Goal: Task Accomplishment & Management: Use online tool/utility

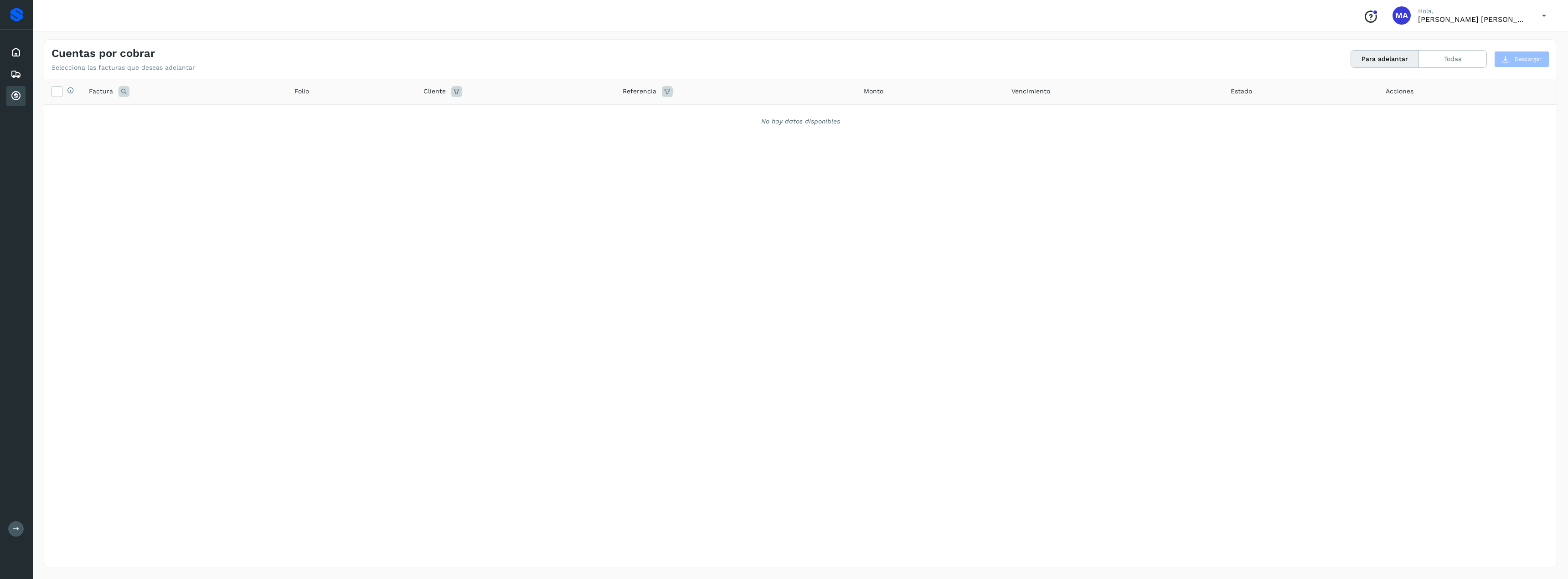
click at [26, 49] on div "Inicio Embarques Cuentas por cobrar" at bounding box center [16, 74] width 33 height 89
click at [19, 51] on icon at bounding box center [16, 52] width 11 height 11
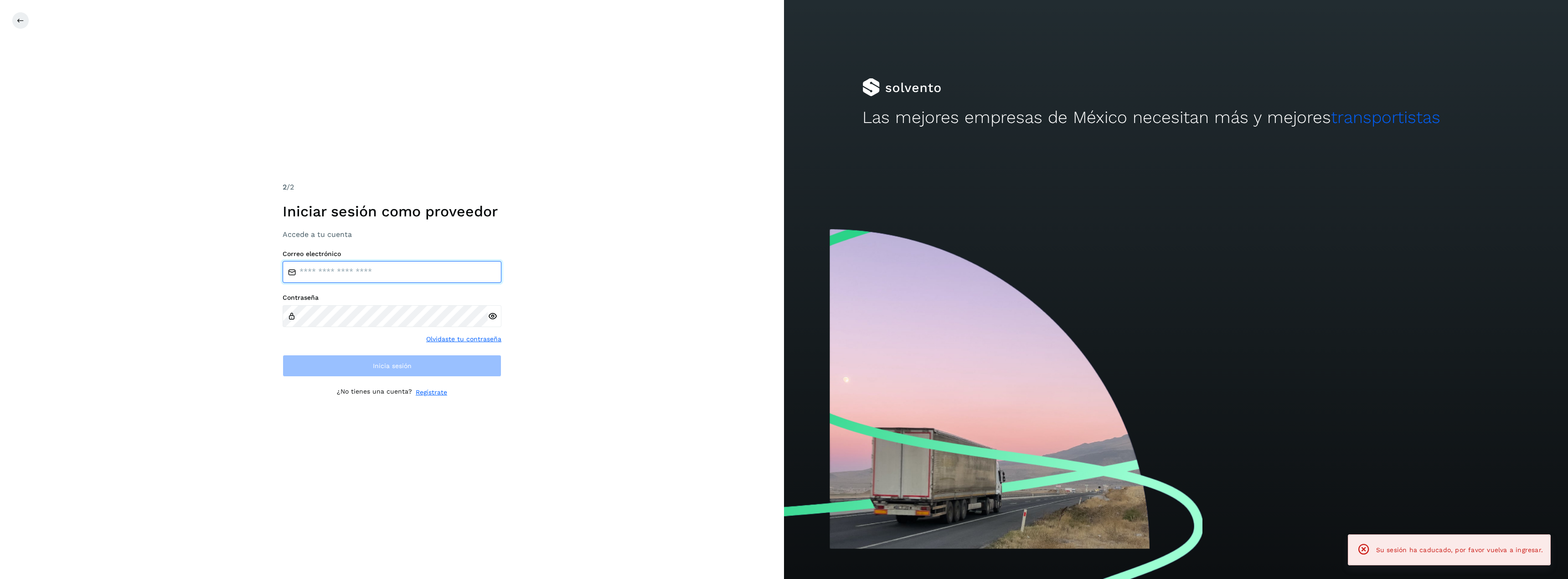
type input "**********"
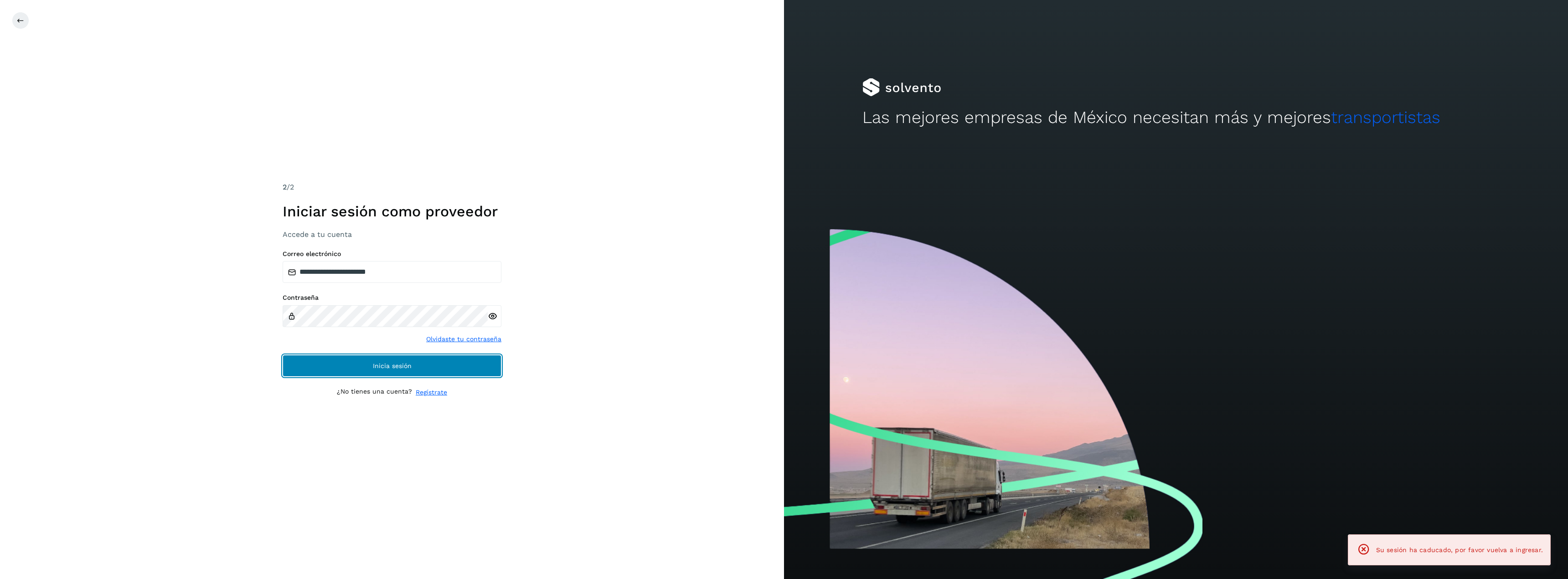
click at [391, 366] on span "Inicia sesión" at bounding box center [392, 366] width 39 height 7
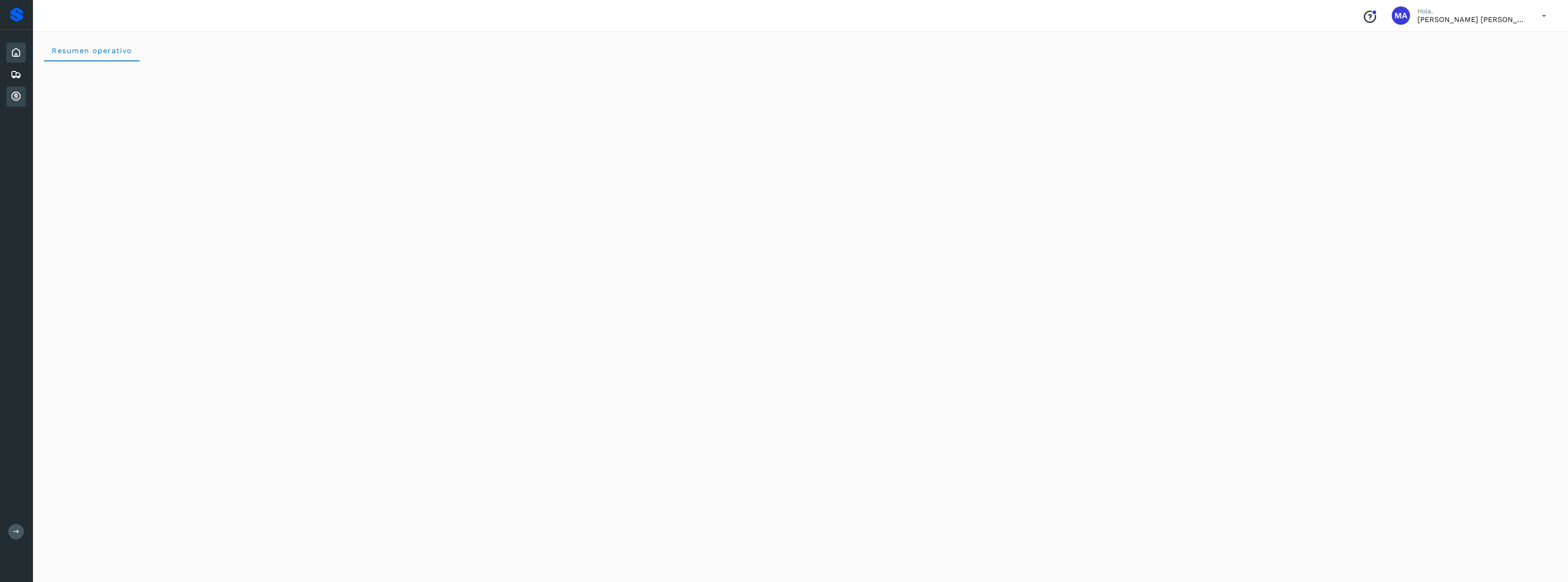
click at [18, 101] on icon at bounding box center [16, 96] width 11 height 11
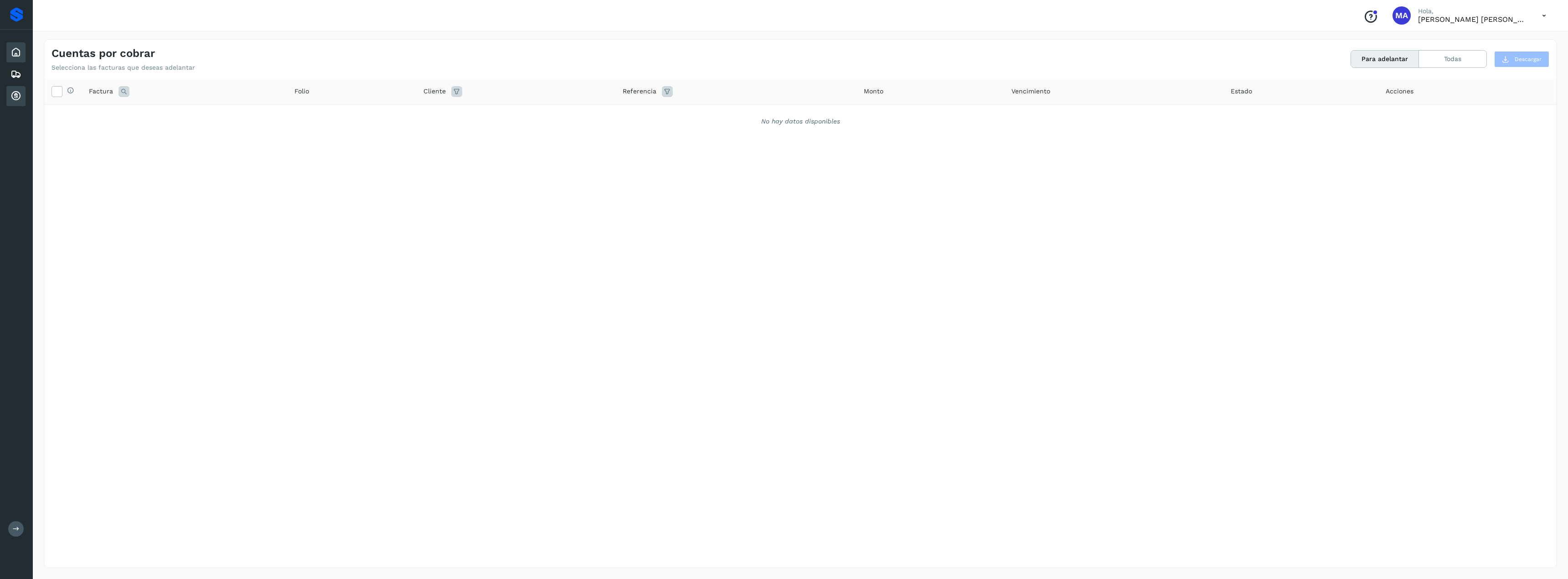
click at [16, 53] on icon at bounding box center [16, 52] width 11 height 11
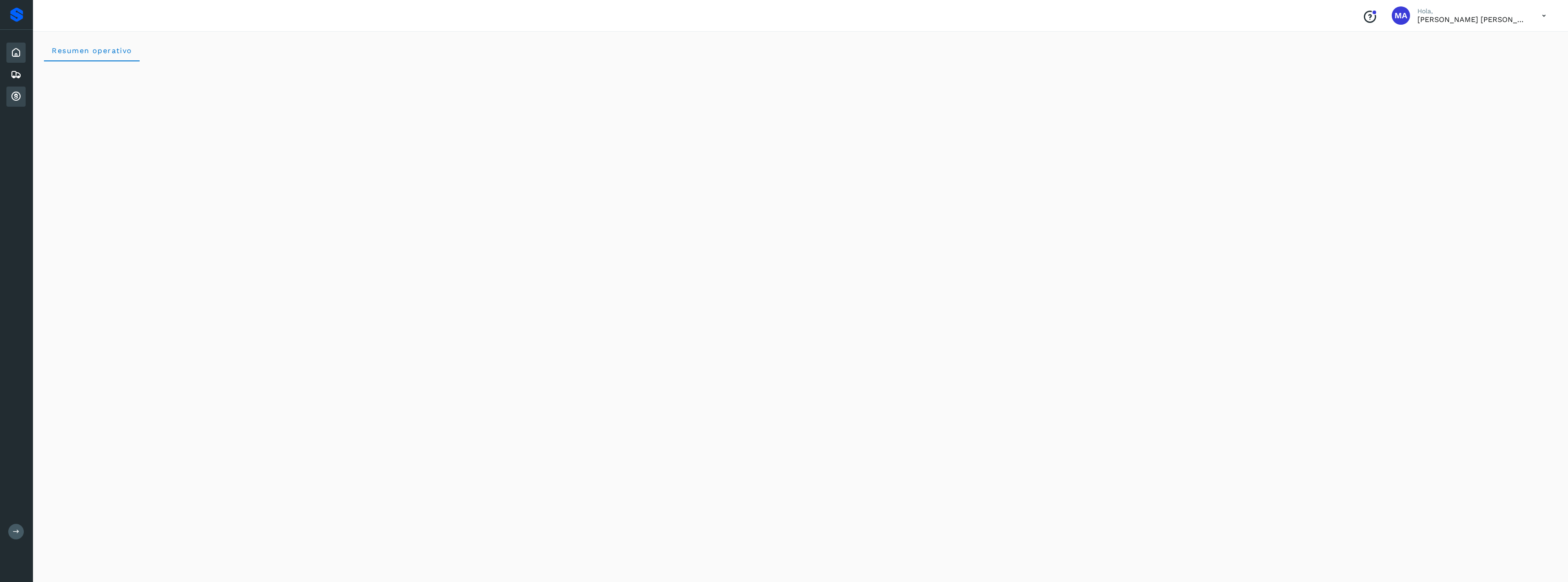
click at [13, 91] on div "Cuentas por cobrar" at bounding box center [16, 96] width 19 height 20
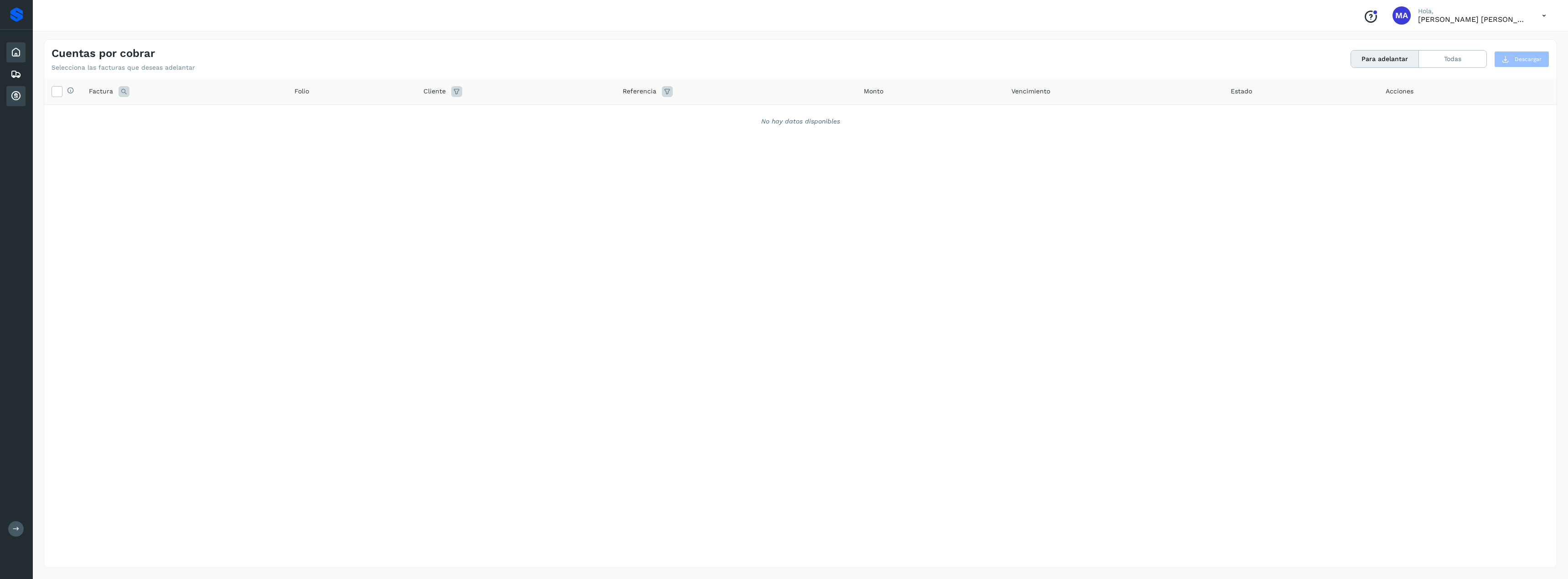
click at [18, 51] on icon at bounding box center [16, 52] width 11 height 11
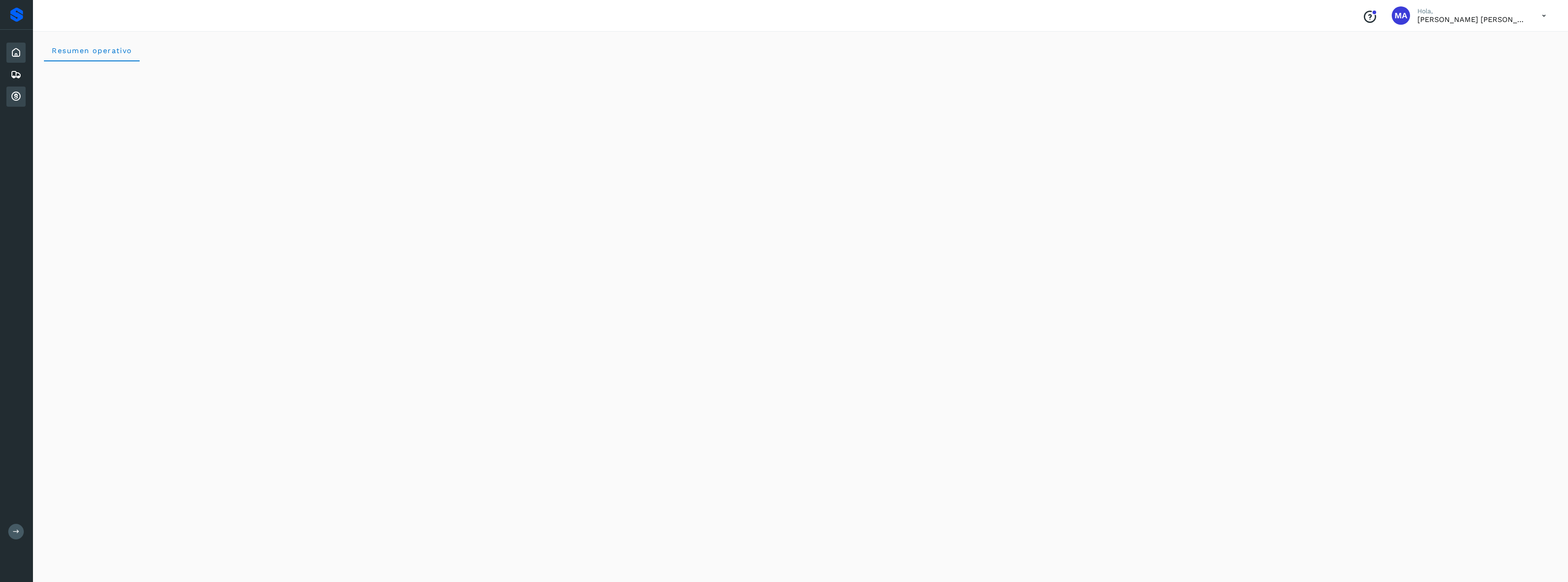
click at [13, 95] on icon at bounding box center [16, 96] width 11 height 11
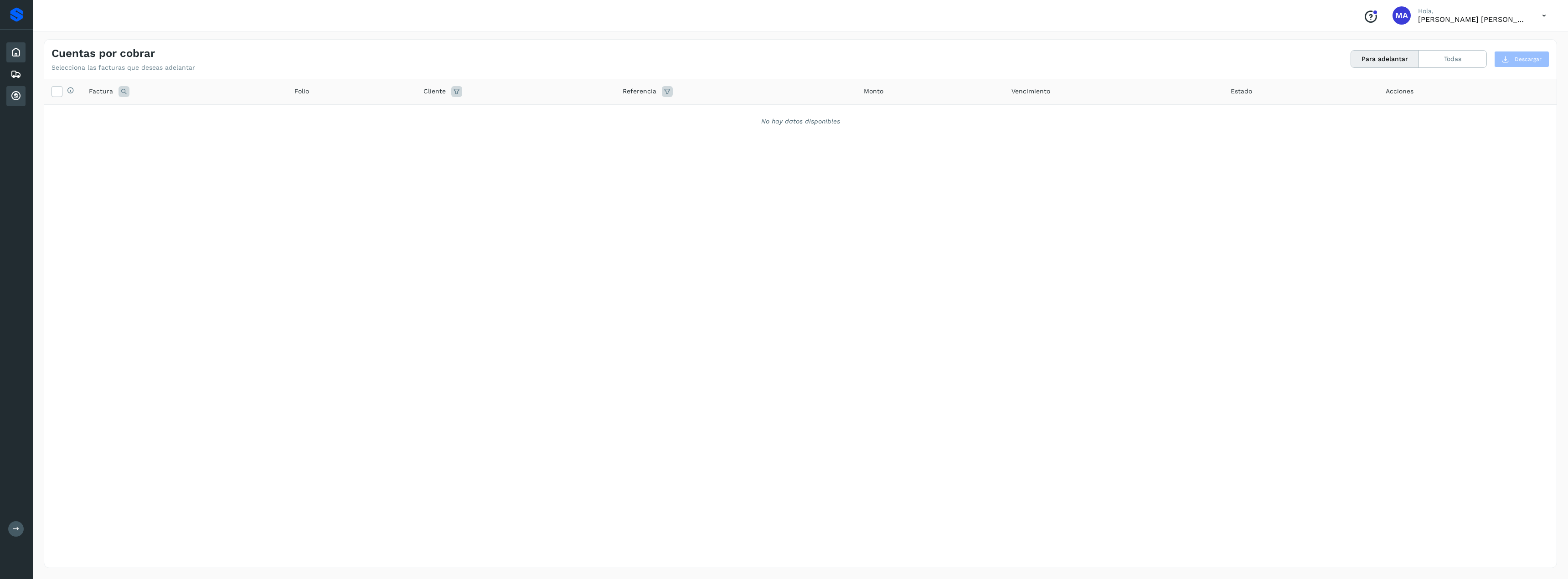
click at [16, 53] on icon at bounding box center [16, 52] width 11 height 11
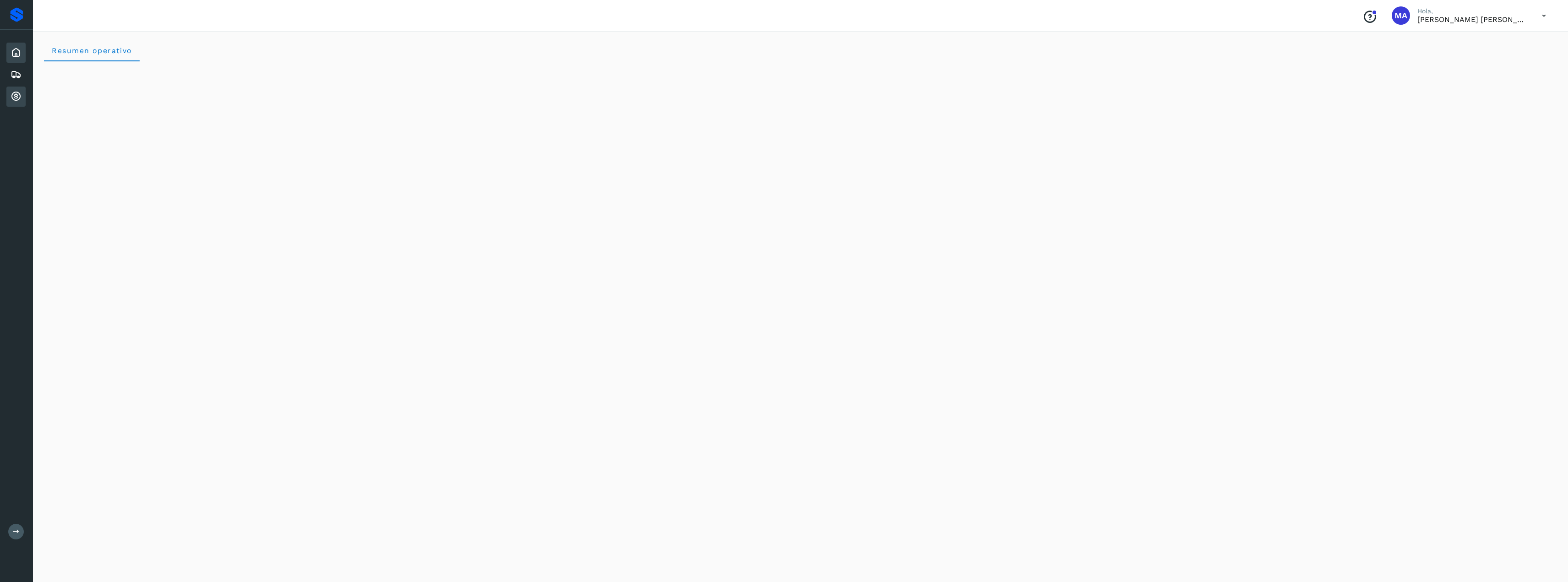
click at [15, 102] on div "Cuentas por cobrar" at bounding box center [16, 96] width 19 height 20
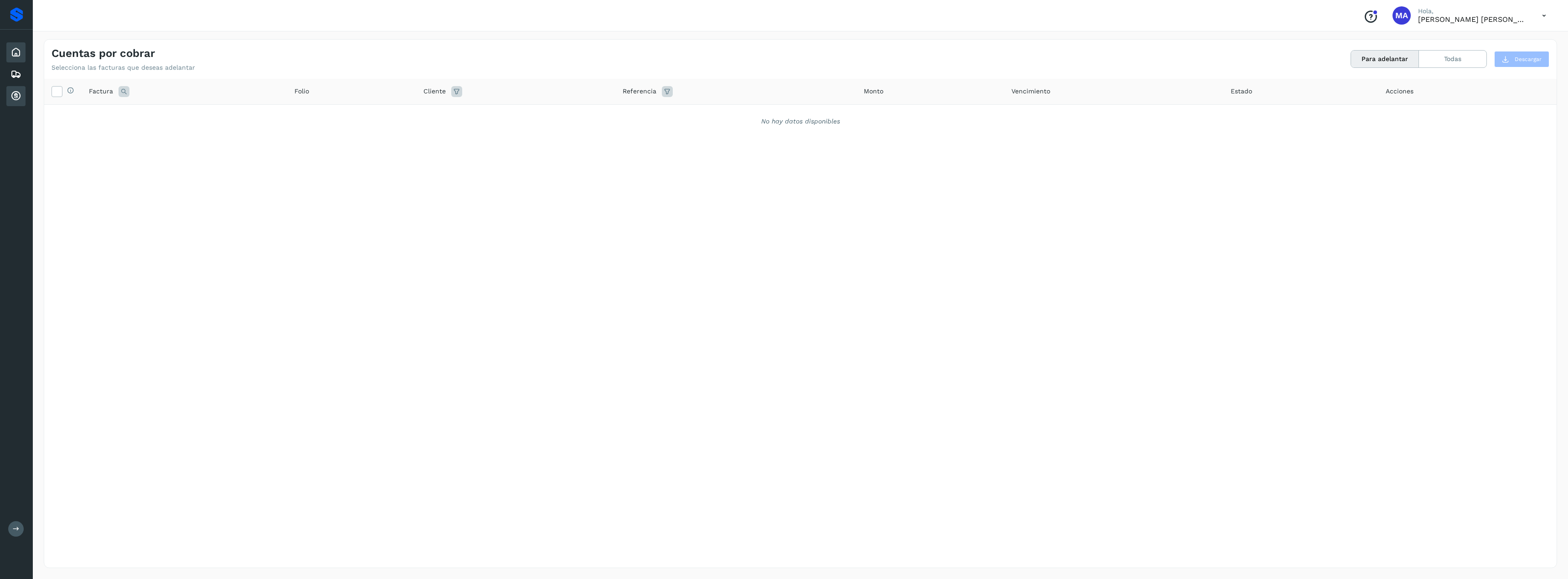
click at [18, 50] on icon at bounding box center [16, 52] width 11 height 11
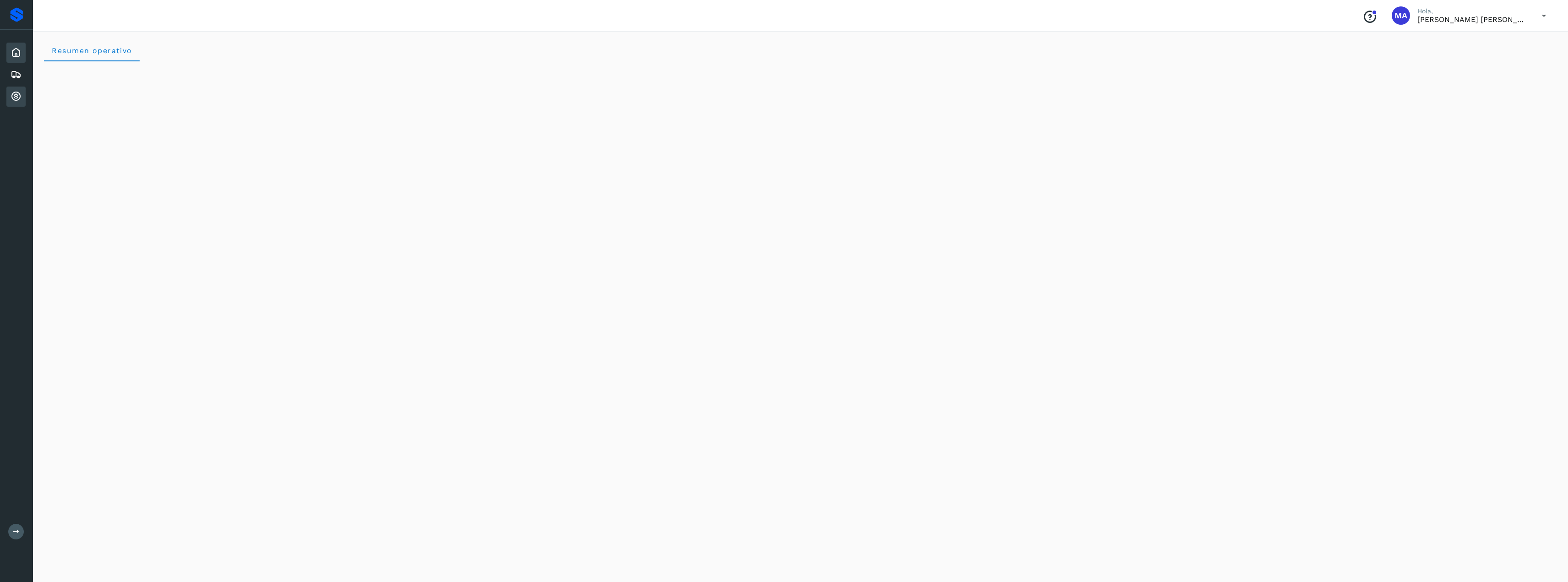
click at [9, 93] on div "Cuentas por cobrar" at bounding box center [16, 96] width 19 height 20
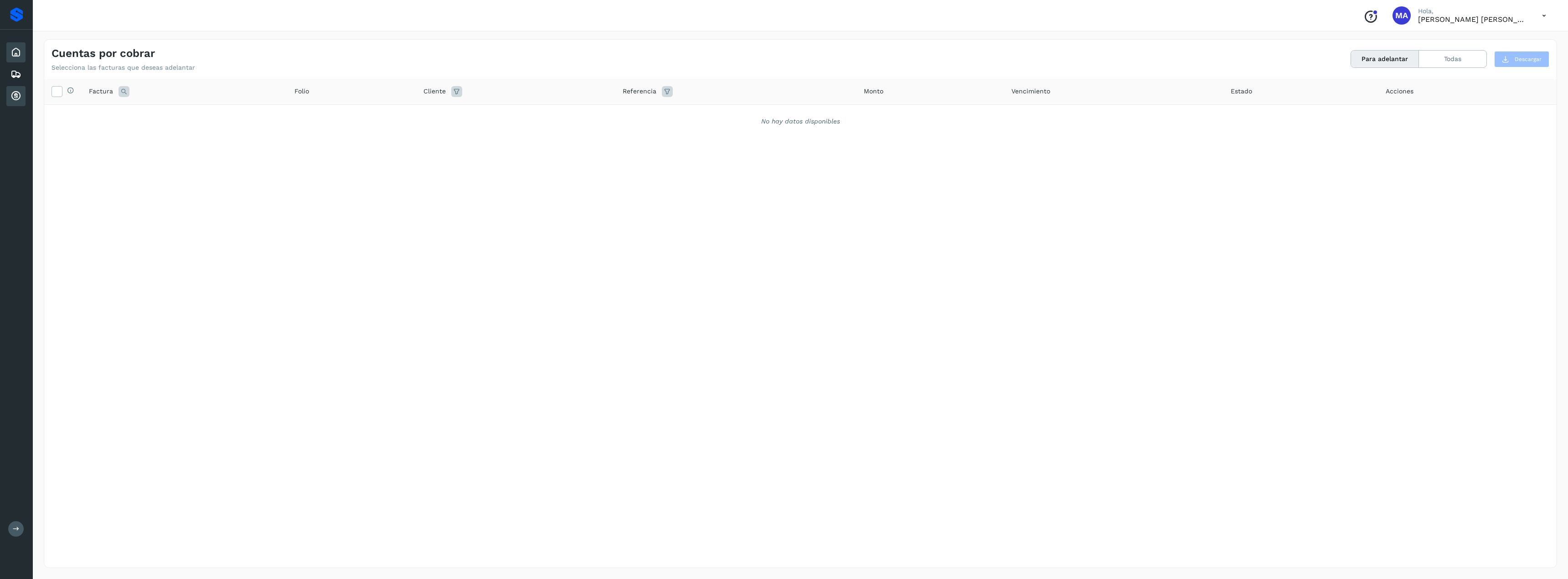
click at [23, 49] on div "Inicio" at bounding box center [16, 52] width 19 height 20
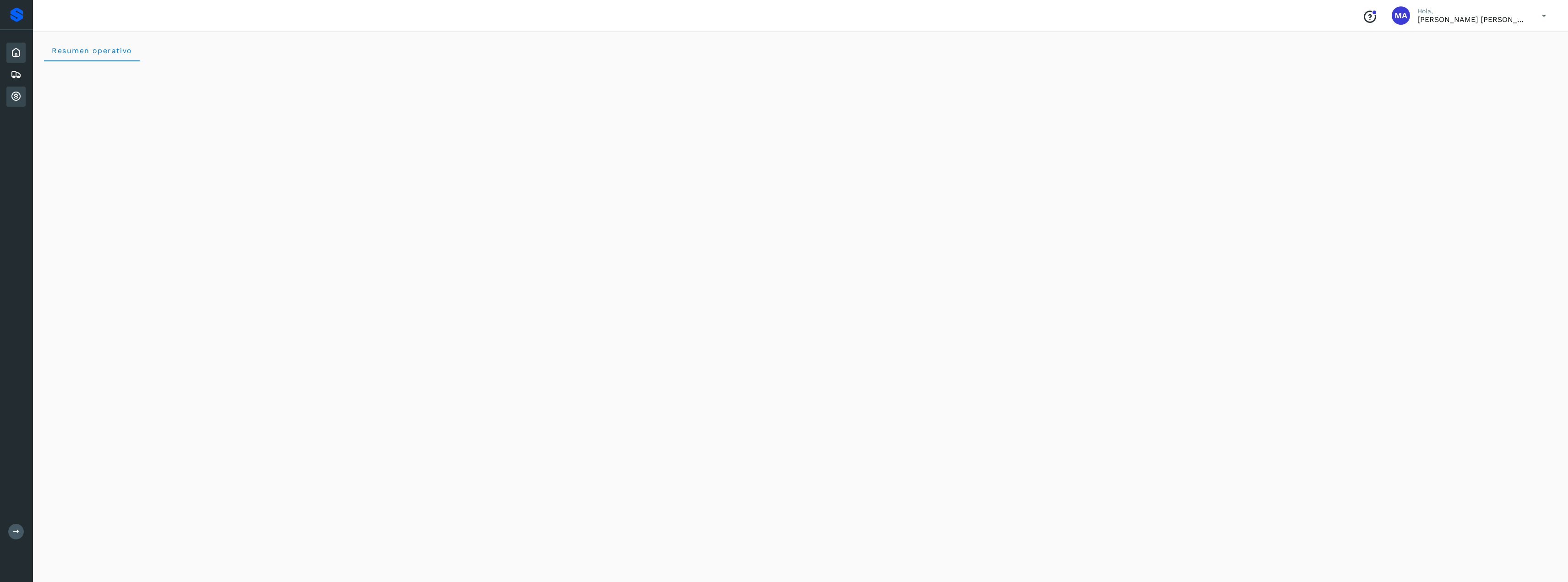
click at [16, 95] on icon at bounding box center [16, 96] width 11 height 11
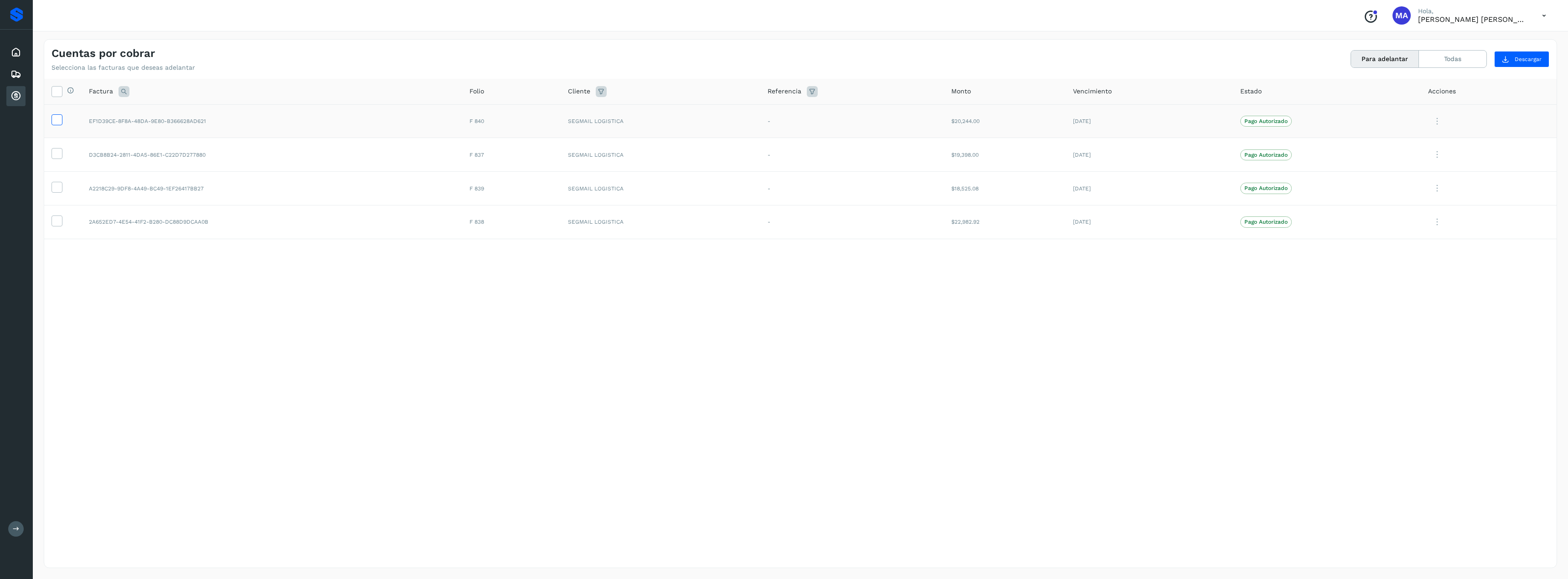
click at [60, 117] on icon at bounding box center [57, 119] width 10 height 10
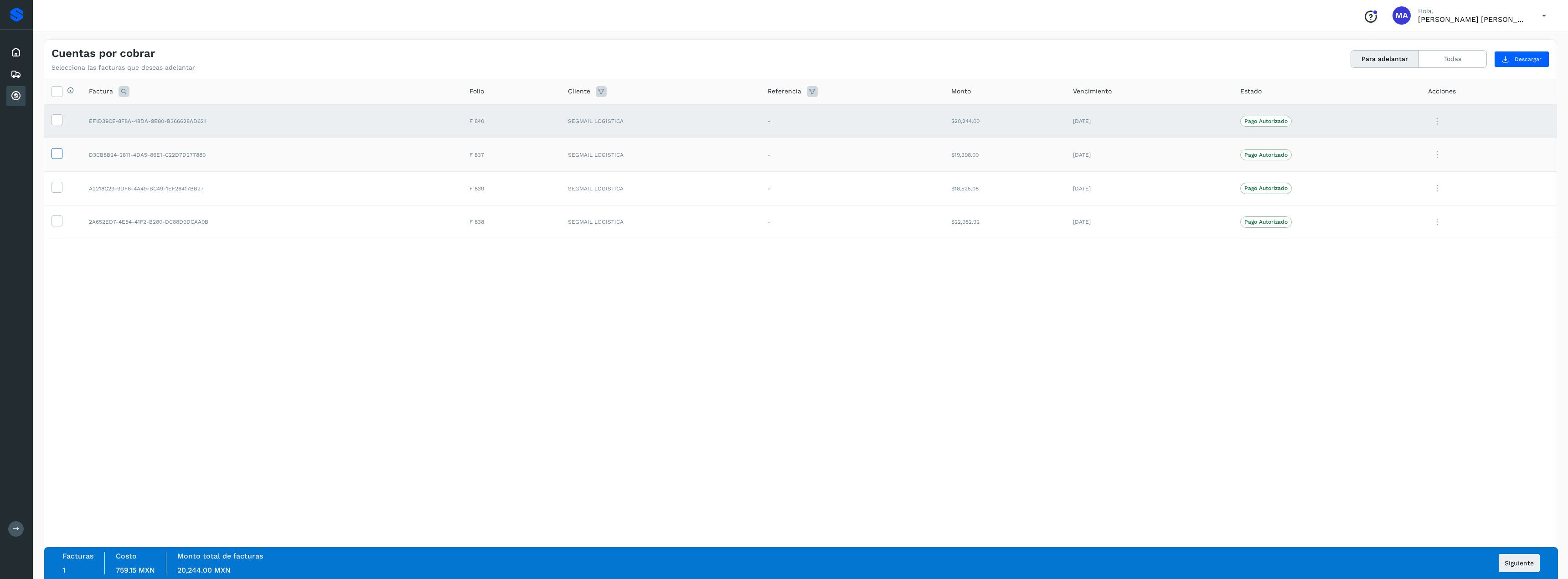
click at [55, 158] on label at bounding box center [57, 153] width 11 height 11
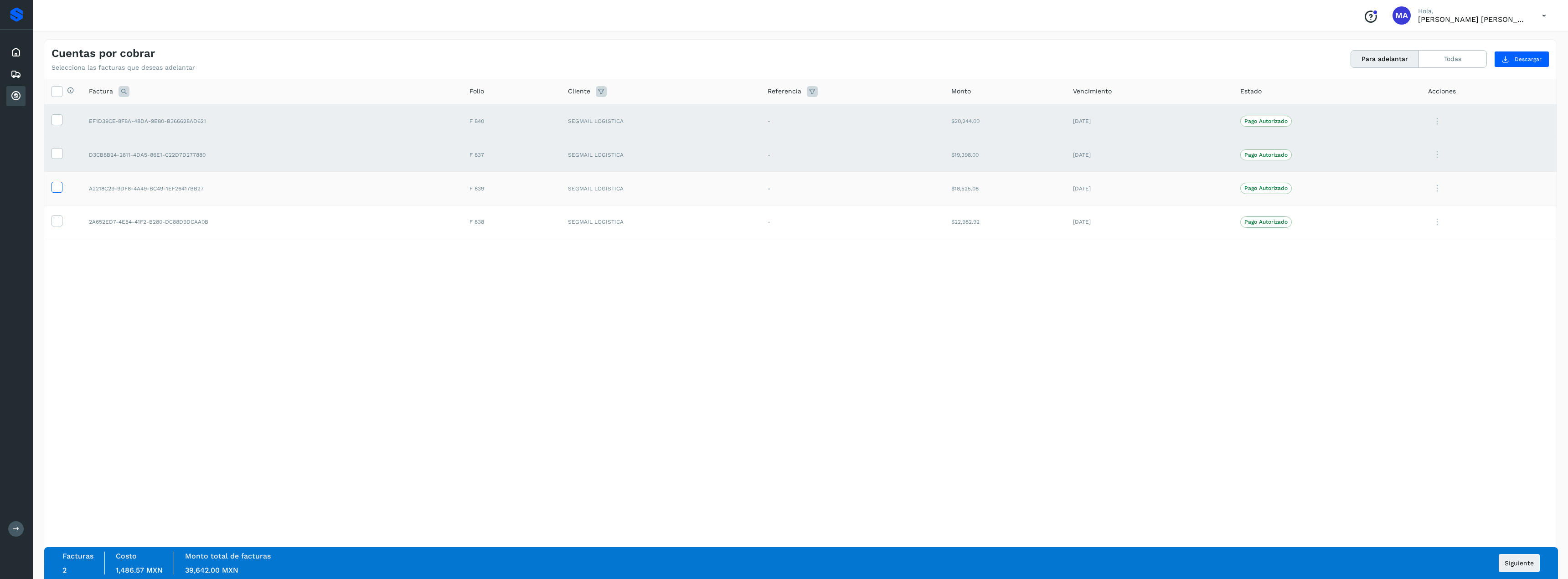
click at [56, 188] on icon at bounding box center [57, 187] width 10 height 10
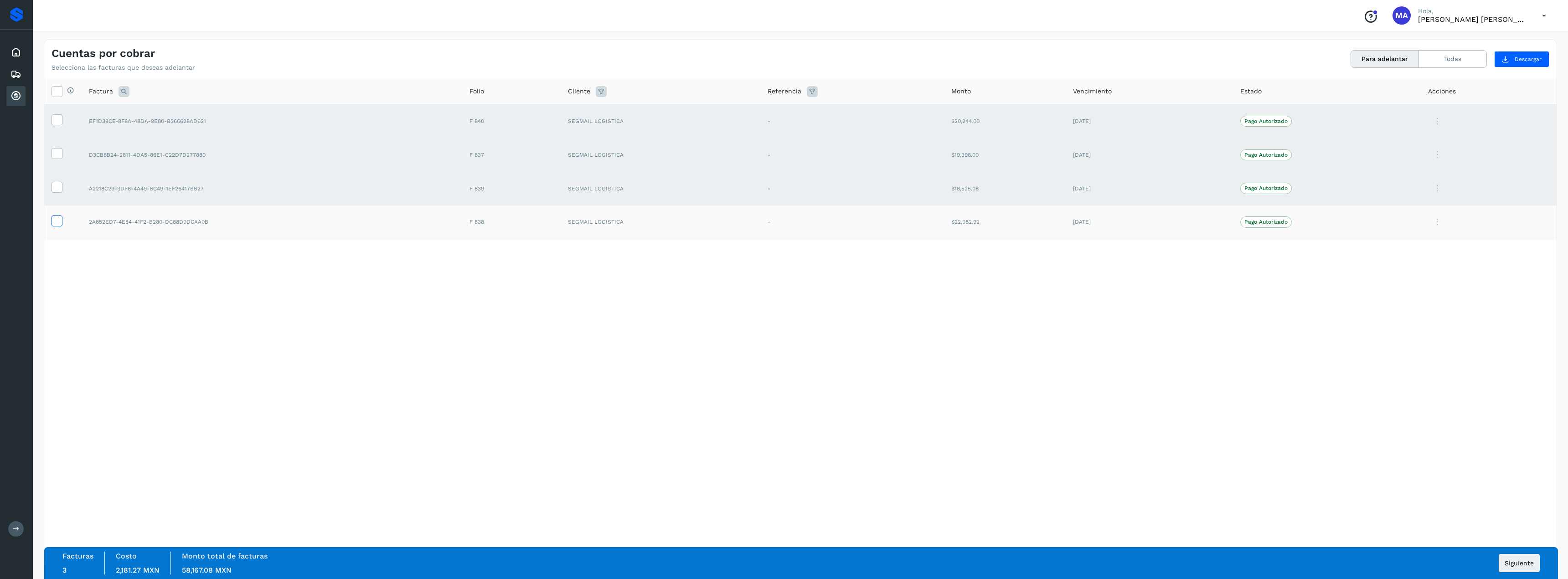
click at [56, 220] on icon at bounding box center [57, 220] width 10 height 10
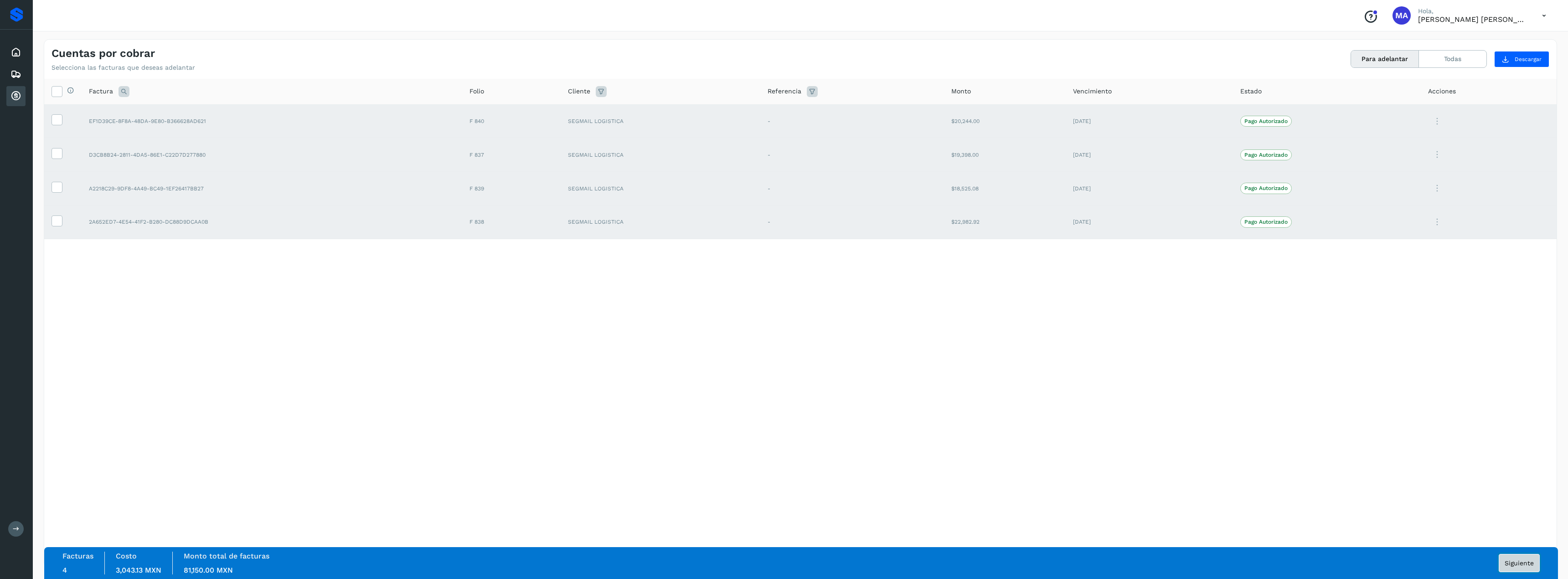
click at [1515, 561] on span "Siguiente" at bounding box center [1519, 563] width 29 height 7
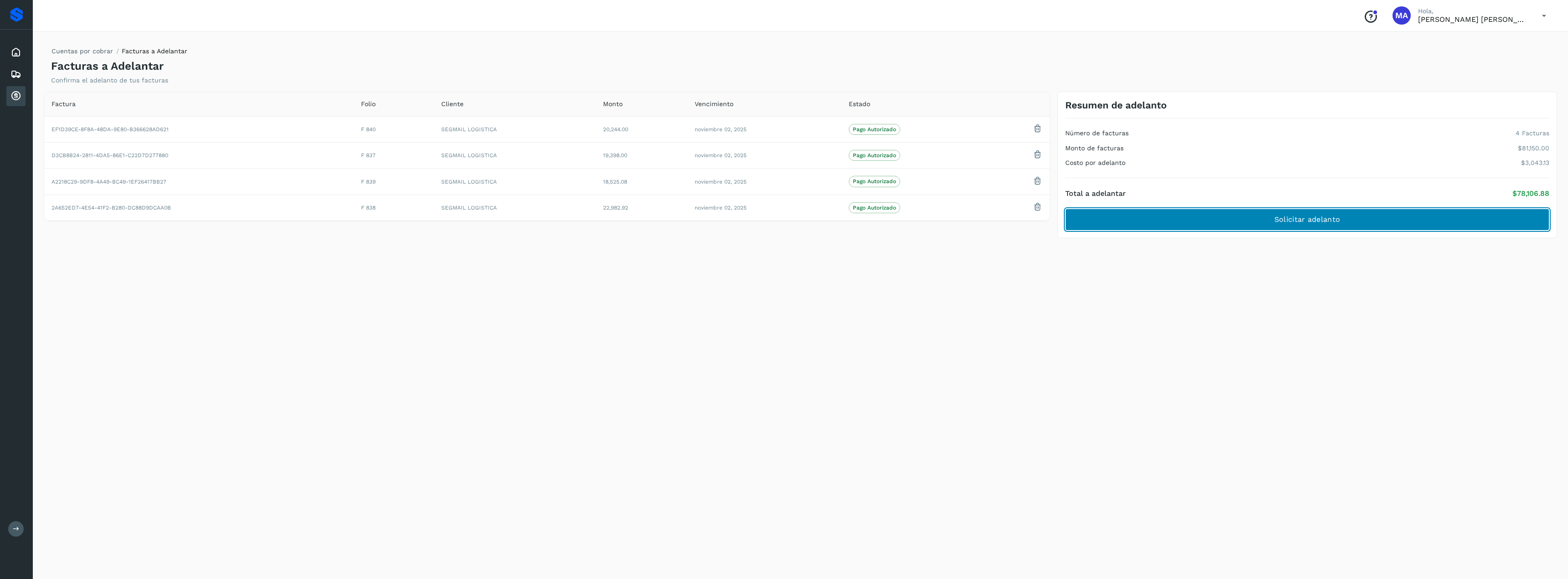
click at [1350, 222] on button "Solicitar adelanto" at bounding box center [1307, 220] width 484 height 22
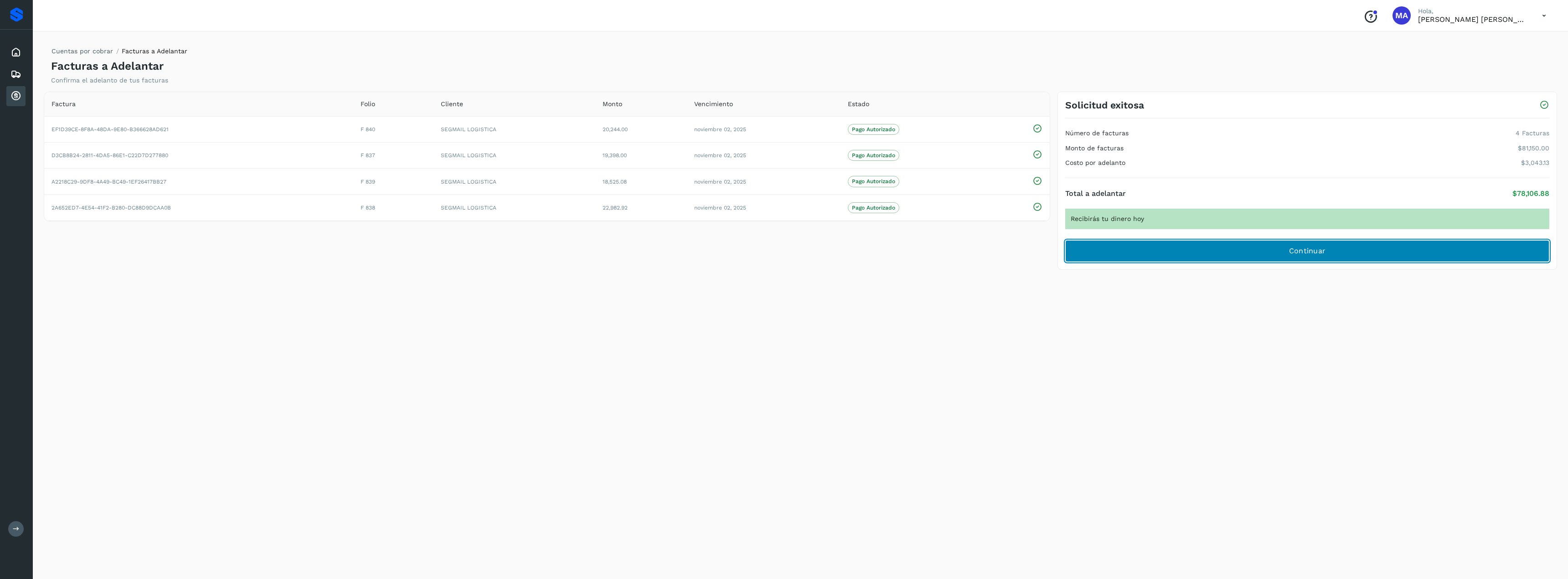
click at [1338, 254] on button "Continuar" at bounding box center [1307, 250] width 484 height 22
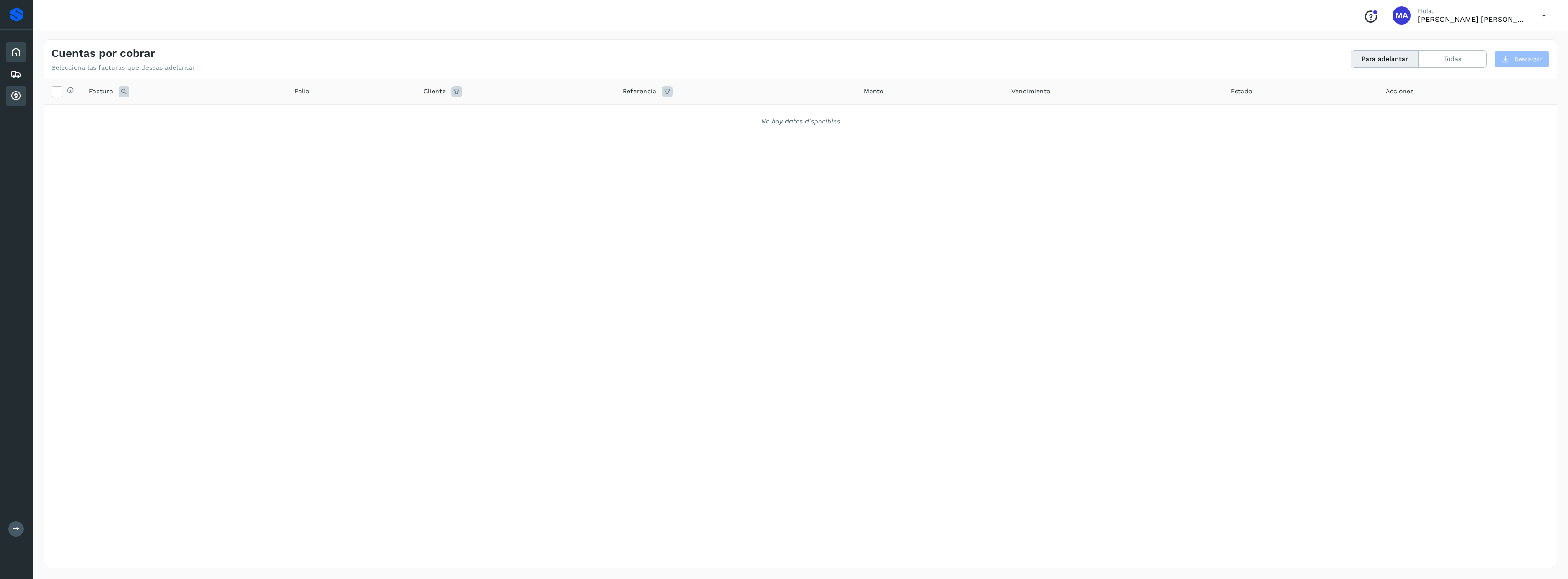
click at [16, 51] on icon at bounding box center [16, 52] width 11 height 11
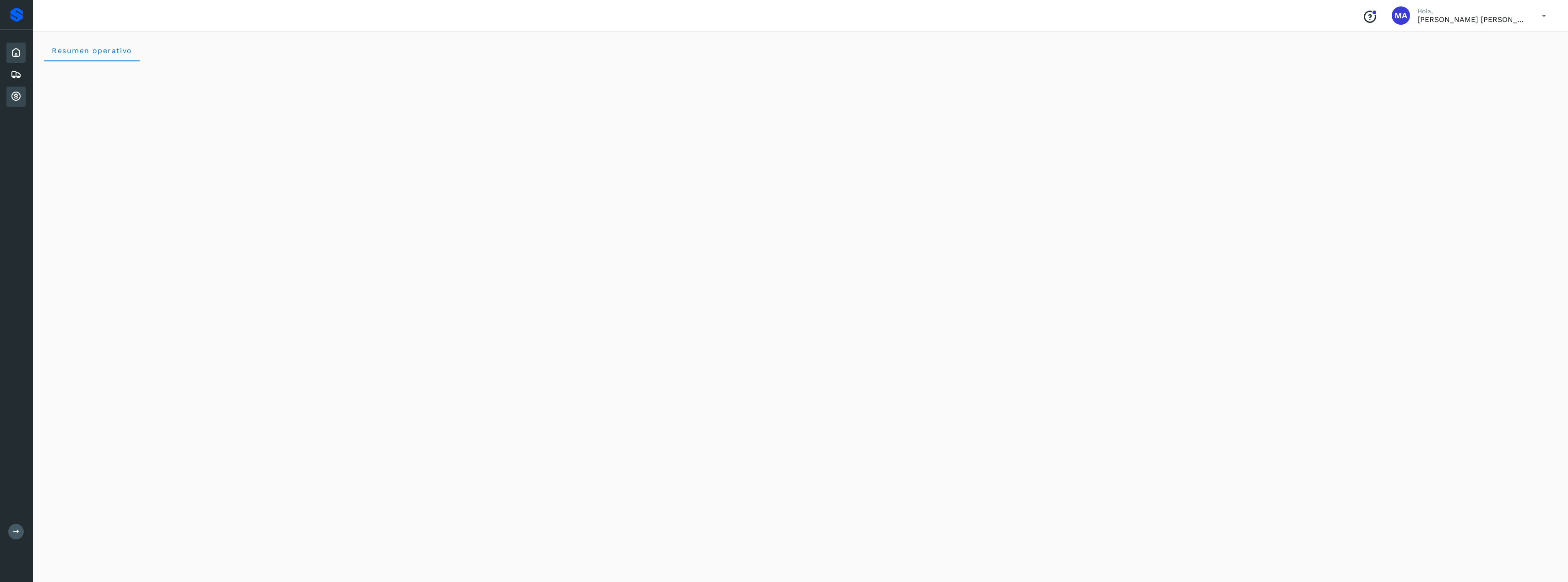
click at [13, 102] on div "Cuentas por cobrar" at bounding box center [16, 96] width 19 height 20
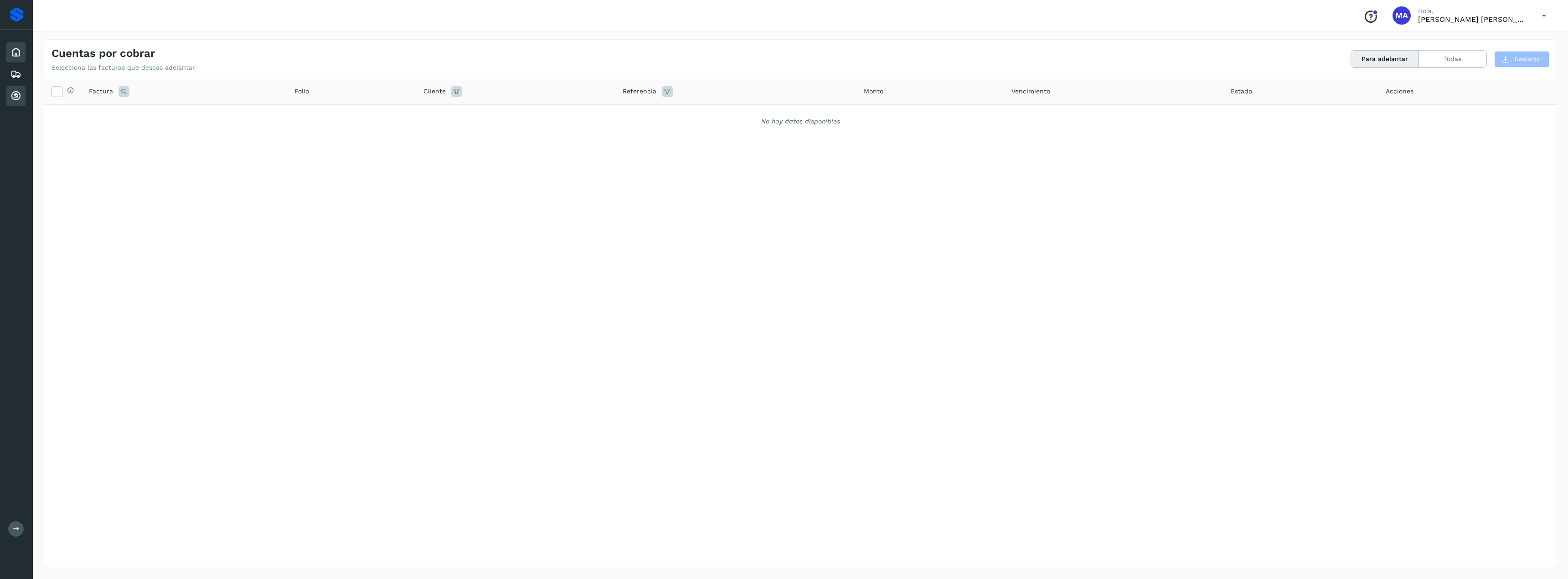
click at [20, 49] on icon at bounding box center [16, 52] width 11 height 11
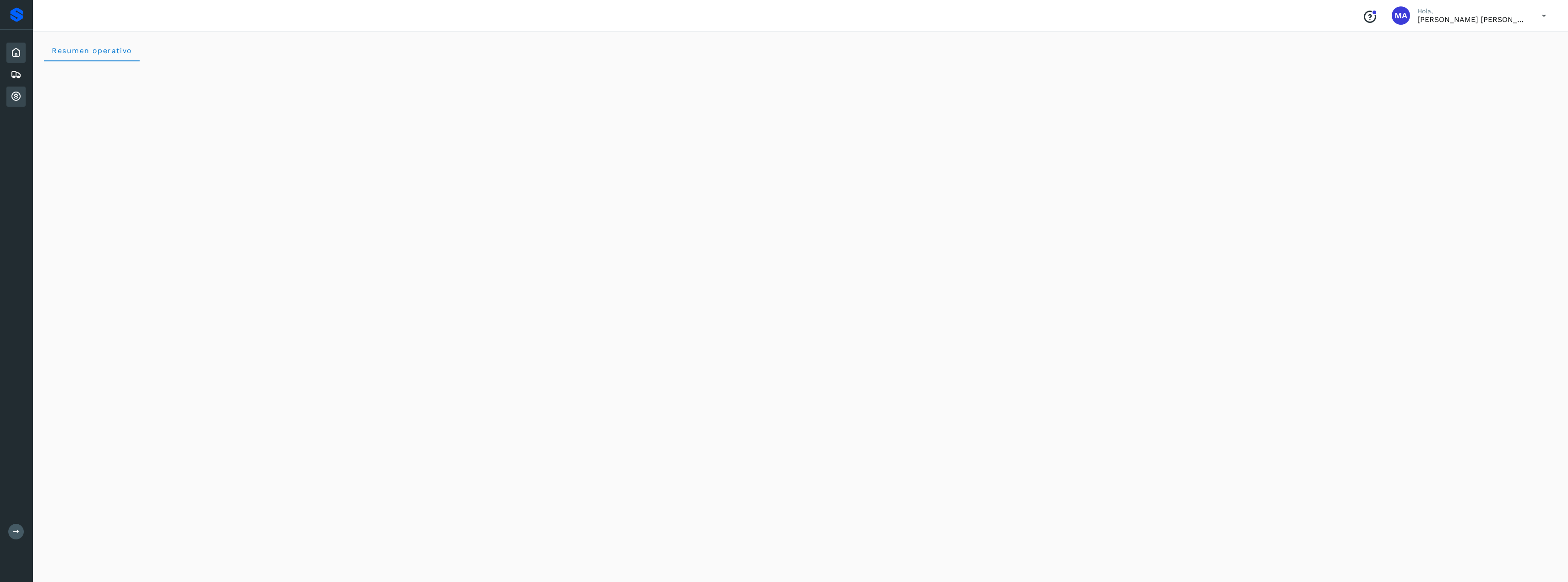
click at [12, 96] on icon at bounding box center [16, 96] width 11 height 11
